Goal: Task Accomplishment & Management: Complete application form

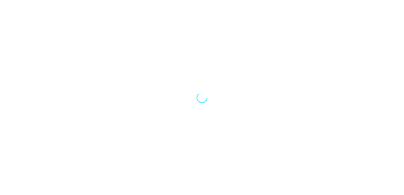
select select "Song"
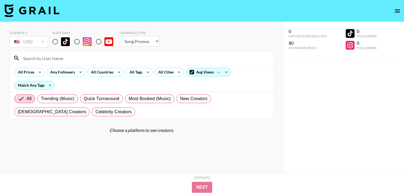
click at [55, 46] on input "radio" at bounding box center [55, 42] width 12 height 12
radio input "true"
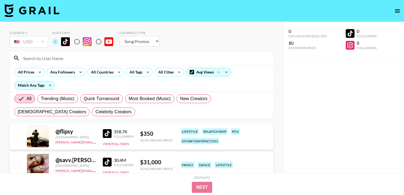
click at [53, 57] on input at bounding box center [145, 58] width 250 height 9
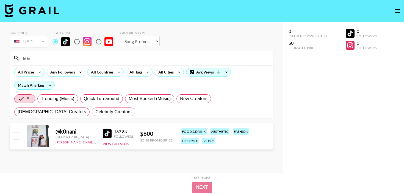
type input "k0n"
click at [13, 137] on input "checkbox" at bounding box center [16, 136] width 7 height 7
checkbox input "true"
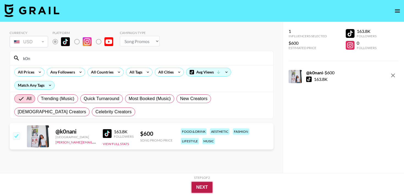
click at [203, 185] on button "Next" at bounding box center [202, 187] width 21 height 11
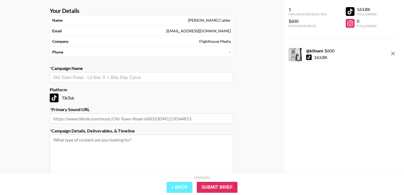
scroll to position [24, 0]
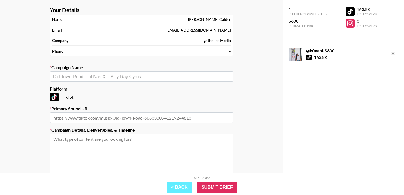
click at [156, 76] on input "text" at bounding box center [141, 77] width 177 height 6
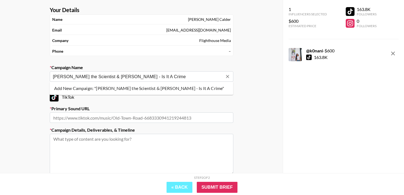
click at [111, 89] on li "Add New Campaign: "[PERSON_NAME] the Scientist & [PERSON_NAME] - Is It A Crime"" at bounding box center [142, 88] width 184 height 9
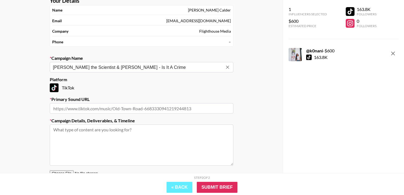
scroll to position [35, 0]
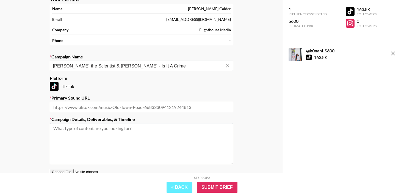
type input "[PERSON_NAME] the Scientist & [PERSON_NAME] - Is It A Crime"
click at [57, 107] on input "text" at bounding box center [142, 107] width 184 height 10
paste input "[URL][DOMAIN_NAME]"
type input "[URL][DOMAIN_NAME]"
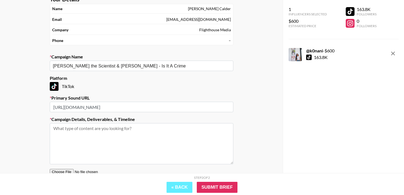
click at [88, 134] on textarea at bounding box center [142, 143] width 184 height 41
paste textarea "Song: [PERSON_NAME] the Scientist & [PERSON_NAME] Sound link: [URL][DOMAIN_NAME…"
drag, startPoint x: 66, startPoint y: 152, endPoint x: 46, endPoint y: 139, distance: 23.9
click at [46, 139] on section "Your Details Name [PERSON_NAME] Email [PERSON_NAME][EMAIL_ADDRESS][DOMAIN_NAME]…" at bounding box center [141, 95] width 192 height 209
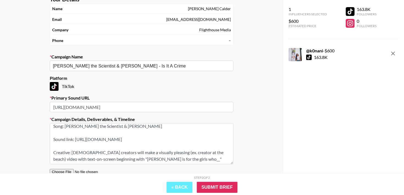
scroll to position [0, 0]
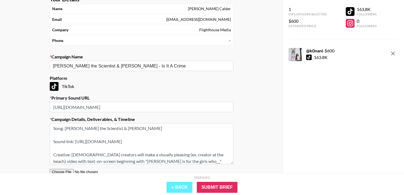
drag, startPoint x: 54, startPoint y: 155, endPoint x: 53, endPoint y: 119, distance: 36.6
click at [53, 119] on div "Campaign Details, Deliverables, & Timeline Song: [PERSON_NAME] the Scientist & …" at bounding box center [142, 141] width 184 height 48
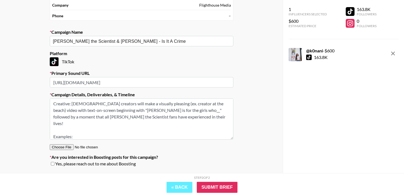
scroll to position [29, 0]
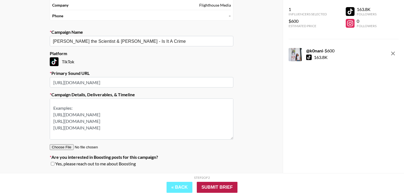
type textarea "Creative: [DEMOGRAPHIC_DATA] creators will make a visually pleasing (ex. creato…"
click at [219, 185] on input "Submit Brief" at bounding box center [217, 187] width 41 height 11
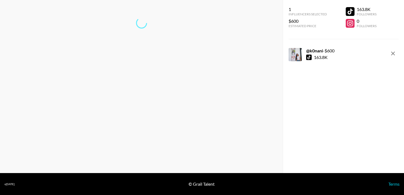
scroll to position [22, 0]
